Goal: Information Seeking & Learning: Learn about a topic

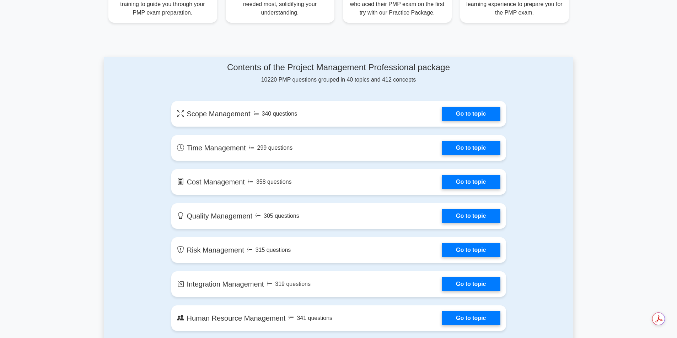
scroll to position [284, 0]
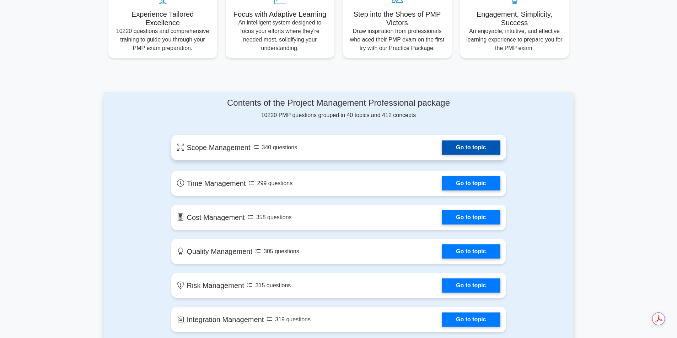
click at [442, 150] on link "Go to topic" at bounding box center [471, 148] width 58 height 14
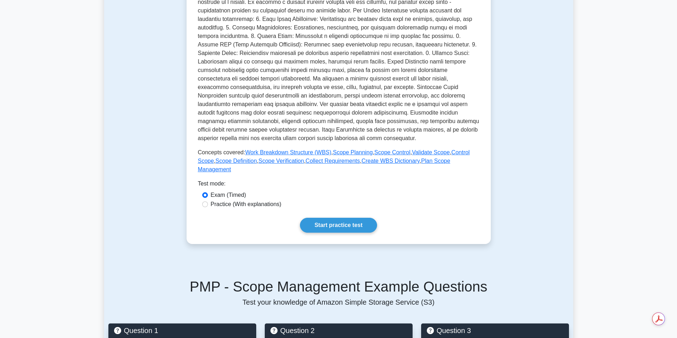
scroll to position [178, 0]
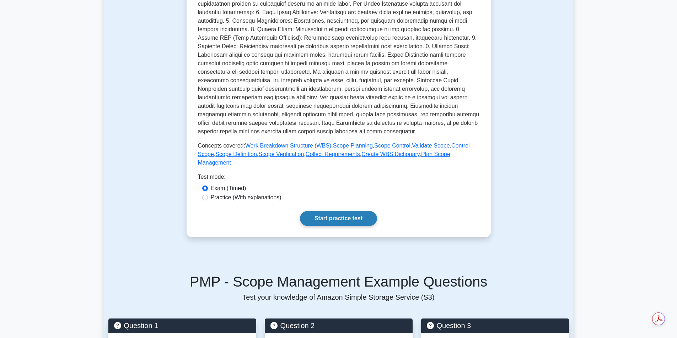
click at [333, 211] on link "Start practice test" at bounding box center [338, 218] width 77 height 15
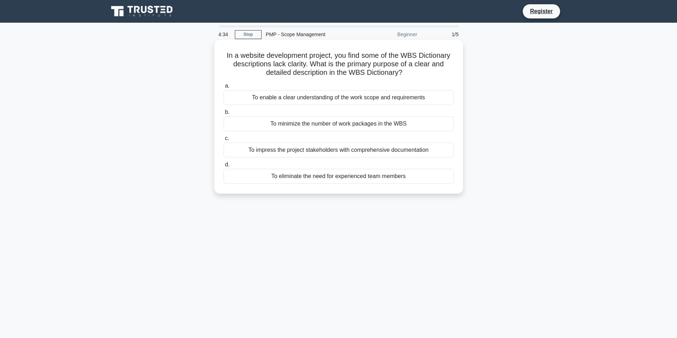
click at [326, 99] on div "To enable a clear understanding of the work scope and requirements" at bounding box center [338, 97] width 230 height 15
click at [223, 88] on input "a. To enable a clear understanding of the work scope and requirements" at bounding box center [223, 86] width 0 height 5
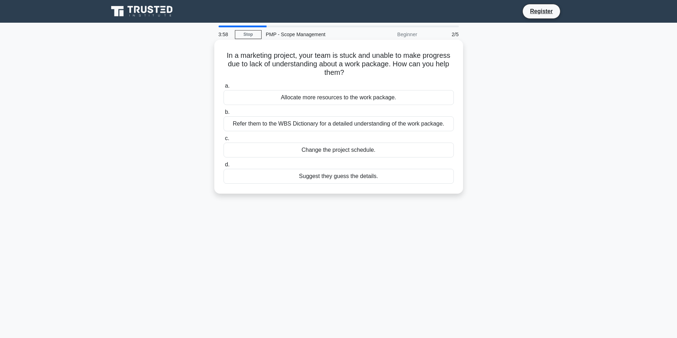
click at [326, 129] on div "Refer them to the WBS Dictionary for a detailed understanding of the work packa…" at bounding box center [338, 124] width 230 height 15
click at [223, 115] on input "b. Refer them to the WBS Dictionary for a detailed understanding of the work pa…" at bounding box center [223, 112] width 0 height 5
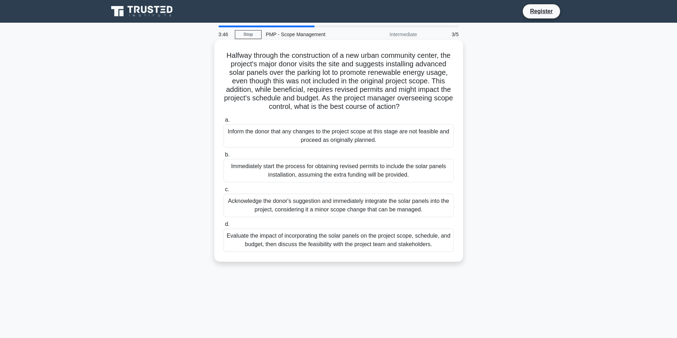
click at [294, 249] on div "Evaluate the impact of incorporating the solar panels on the project scope, sch…" at bounding box center [338, 240] width 230 height 23
click at [223, 227] on input "d. Evaluate the impact of incorporating the solar panels on the project scope, …" at bounding box center [223, 224] width 0 height 5
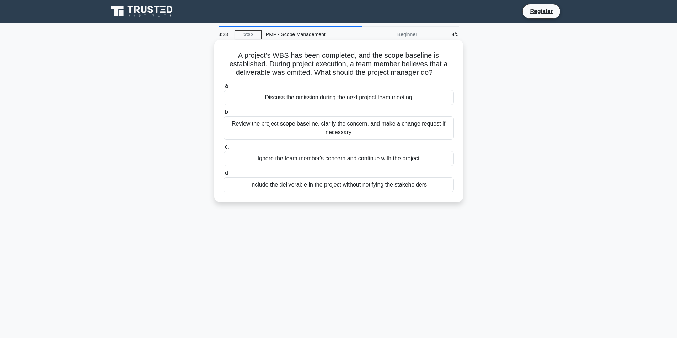
click at [324, 129] on div "Review the project scope baseline, clarify the concern, and make a change reque…" at bounding box center [338, 128] width 230 height 23
click at [223, 115] on input "b. Review the project scope baseline, clarify the concern, and make a change re…" at bounding box center [223, 112] width 0 height 5
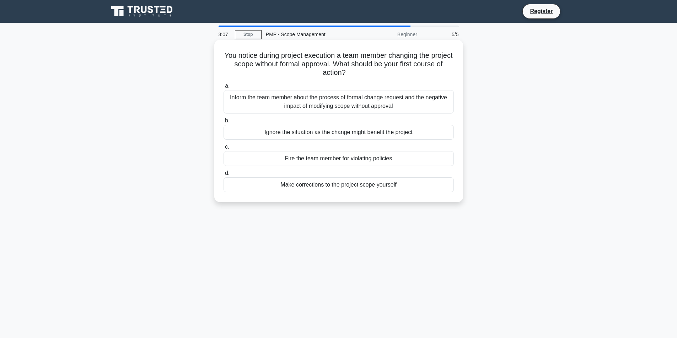
click at [342, 104] on div "Inform the team member about the process of formal change request and the negat…" at bounding box center [338, 101] width 230 height 23
click at [223, 88] on input "a. Inform the team member about the process of formal change request and the ne…" at bounding box center [223, 86] width 0 height 5
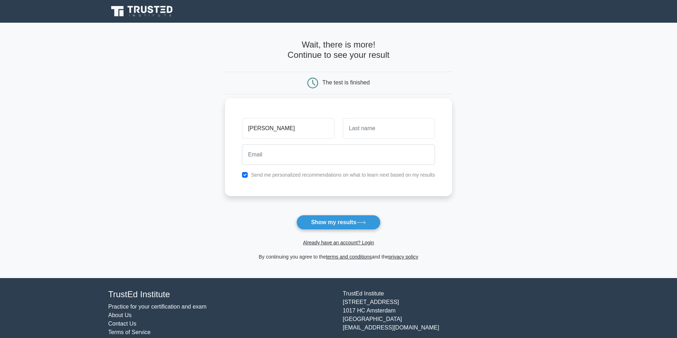
type input "[PERSON_NAME]"
click at [356, 129] on input "text" at bounding box center [389, 128] width 92 height 21
type input "Con"
click at [324, 156] on input "email" at bounding box center [338, 155] width 193 height 21
type input "mirnajcon11@gmail.com"
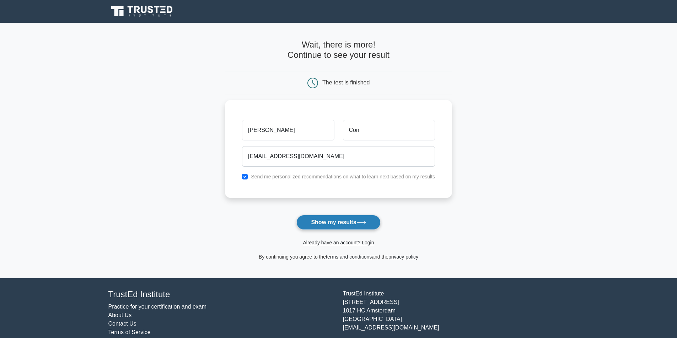
click at [319, 221] on button "Show my results" at bounding box center [338, 222] width 84 height 15
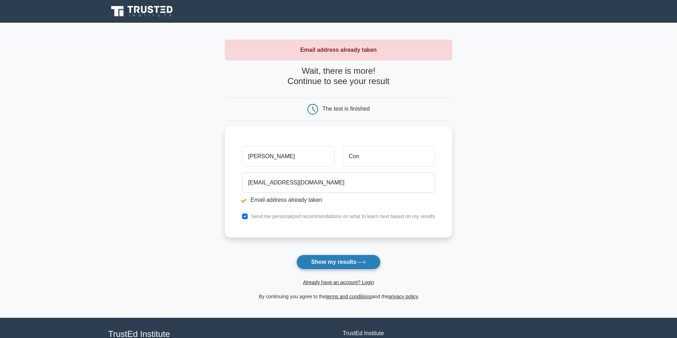
click at [316, 259] on button "Show my results" at bounding box center [338, 262] width 84 height 15
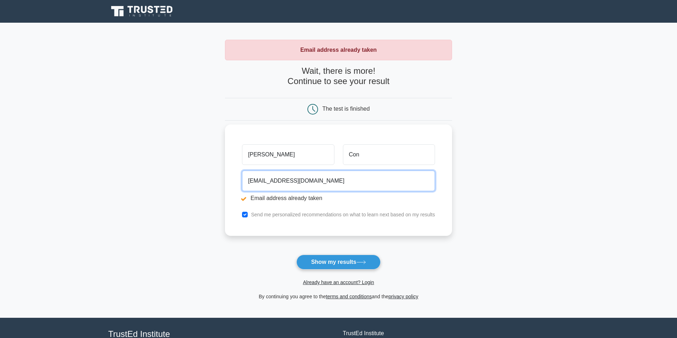
click at [308, 181] on input "mirnajcon11@gmail.com" at bounding box center [338, 181] width 193 height 21
drag, startPoint x: 311, startPoint y: 180, endPoint x: 227, endPoint y: 179, distance: 84.5
click at [227, 179] on div "Mirna Con mirnajcon11@gmail.com Email address already taken Send me personalize…" at bounding box center [338, 181] width 227 height 112
type input "mirojoseph01@gmail.com"
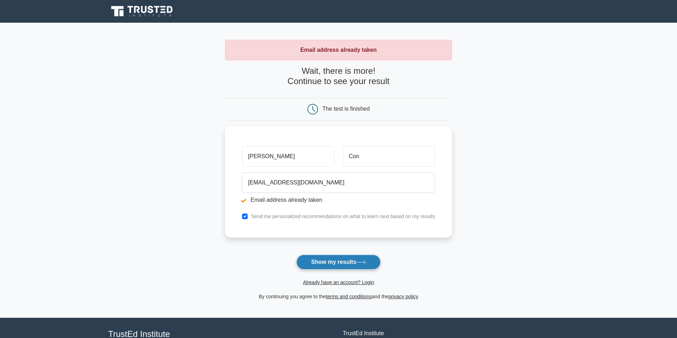
click at [323, 260] on button "Show my results" at bounding box center [338, 262] width 84 height 15
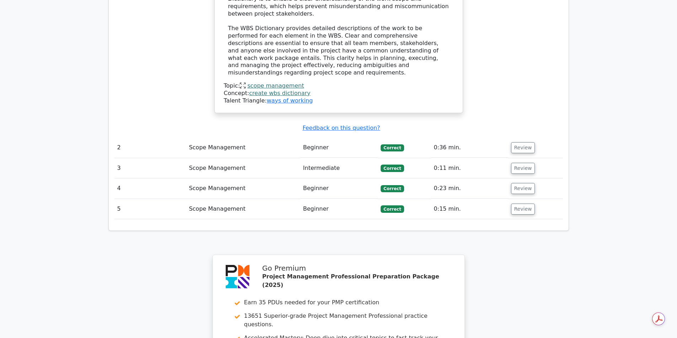
scroll to position [697, 0]
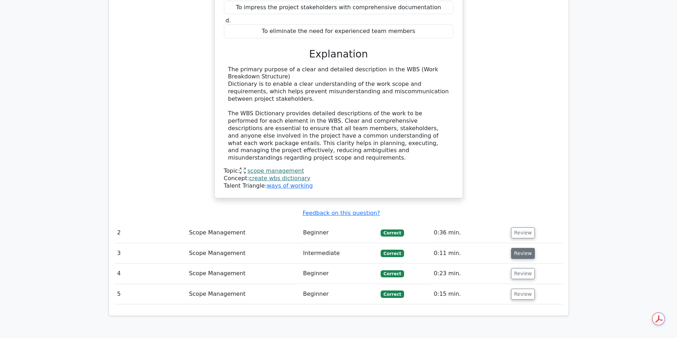
click at [518, 248] on button "Review" at bounding box center [523, 253] width 24 height 11
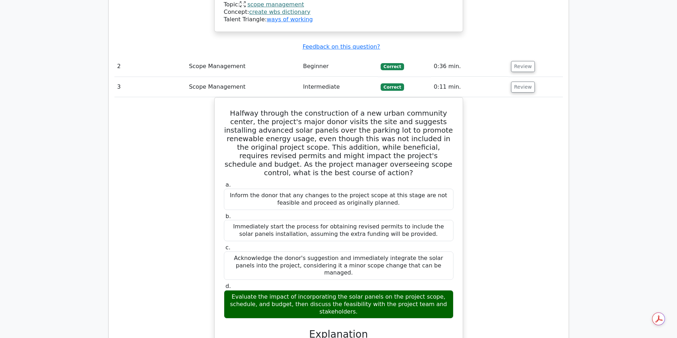
scroll to position [875, 0]
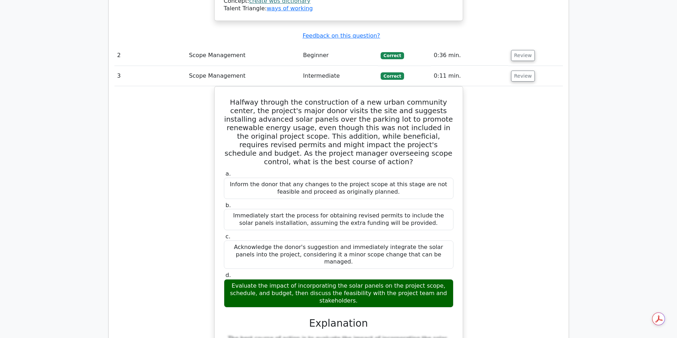
click at [471, 273] on div "Halfway through the construction of a new urban community center, the project's…" at bounding box center [338, 311] width 448 height 450
click at [478, 222] on div "Halfway through the construction of a new urban community center, the project's…" at bounding box center [338, 311] width 448 height 450
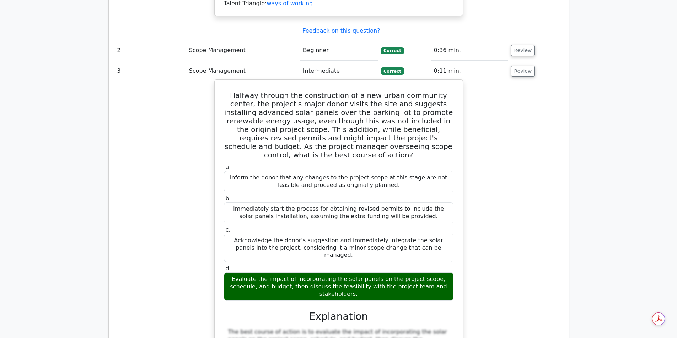
scroll to position [910, 0]
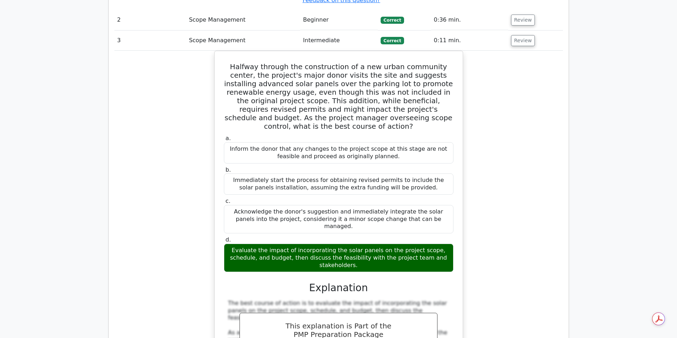
click at [480, 247] on div "Halfway through the construction of a new urban community center, the project's…" at bounding box center [338, 276] width 448 height 450
click at [567, 220] on div "Question Analysis Question # Topic Difficulty Result Time Spent Action 1 Scope …" at bounding box center [339, 96] width 460 height 945
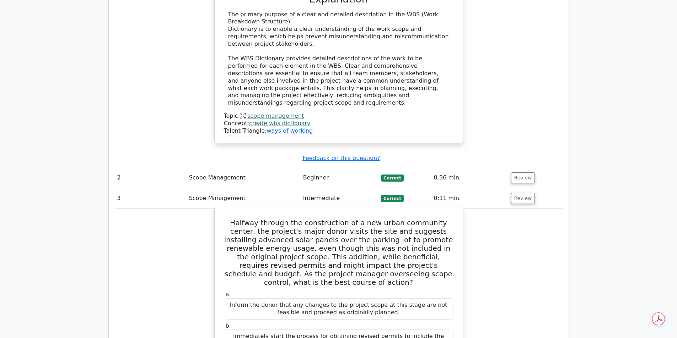
scroll to position [733, 0]
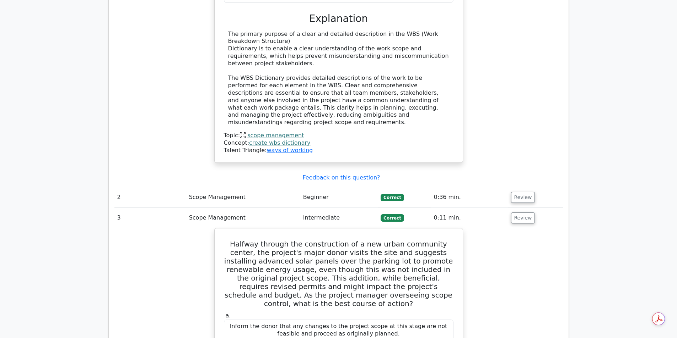
click at [324, 208] on td "Intermediate" at bounding box center [339, 218] width 78 height 20
click at [322, 188] on td "Beginner" at bounding box center [339, 198] width 78 height 20
click at [495, 188] on td "0:36 min." at bounding box center [469, 198] width 77 height 20
click at [523, 192] on button "Review" at bounding box center [523, 197] width 24 height 11
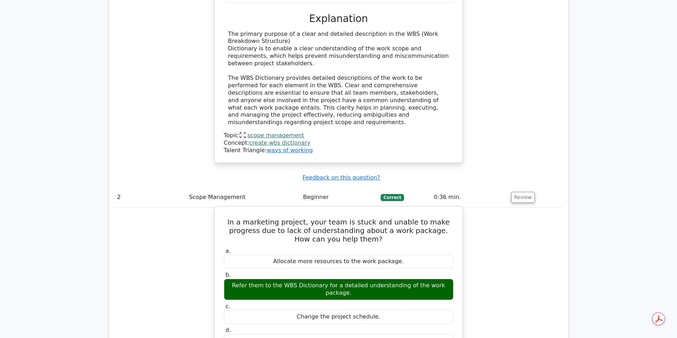
drag, startPoint x: 439, startPoint y: 215, endPoint x: 405, endPoint y: 229, distance: 36.3
click at [422, 255] on div "Allocate more resources to the work package." at bounding box center [338, 262] width 229 height 14
click at [425, 218] on h5 "In a marketing project, your team is stuck and unable to make progress due to l…" at bounding box center [338, 231] width 231 height 26
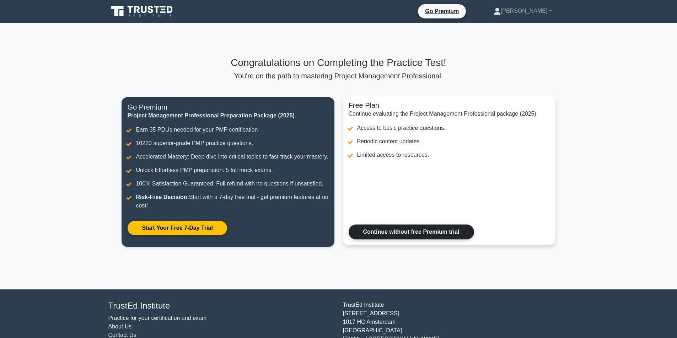
click at [386, 240] on link "Continue without free Premium trial" at bounding box center [410, 232] width 125 height 15
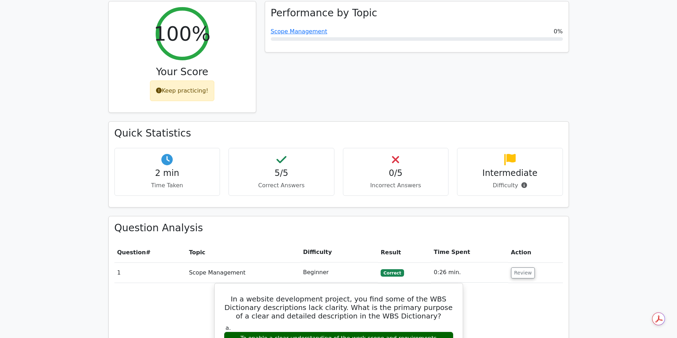
scroll to position [320, 0]
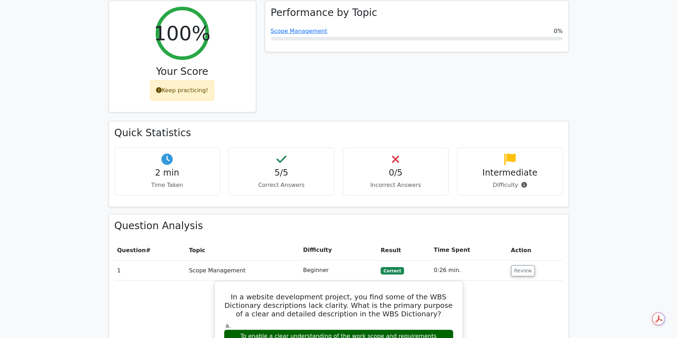
click at [320, 261] on td "Beginner" at bounding box center [339, 271] width 78 height 20
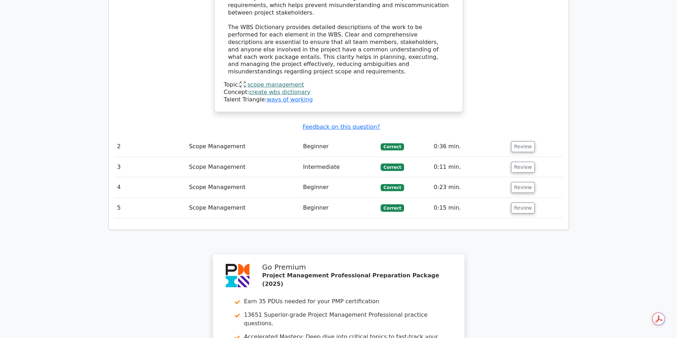
scroll to position [852, 0]
